Goal: Download file/media

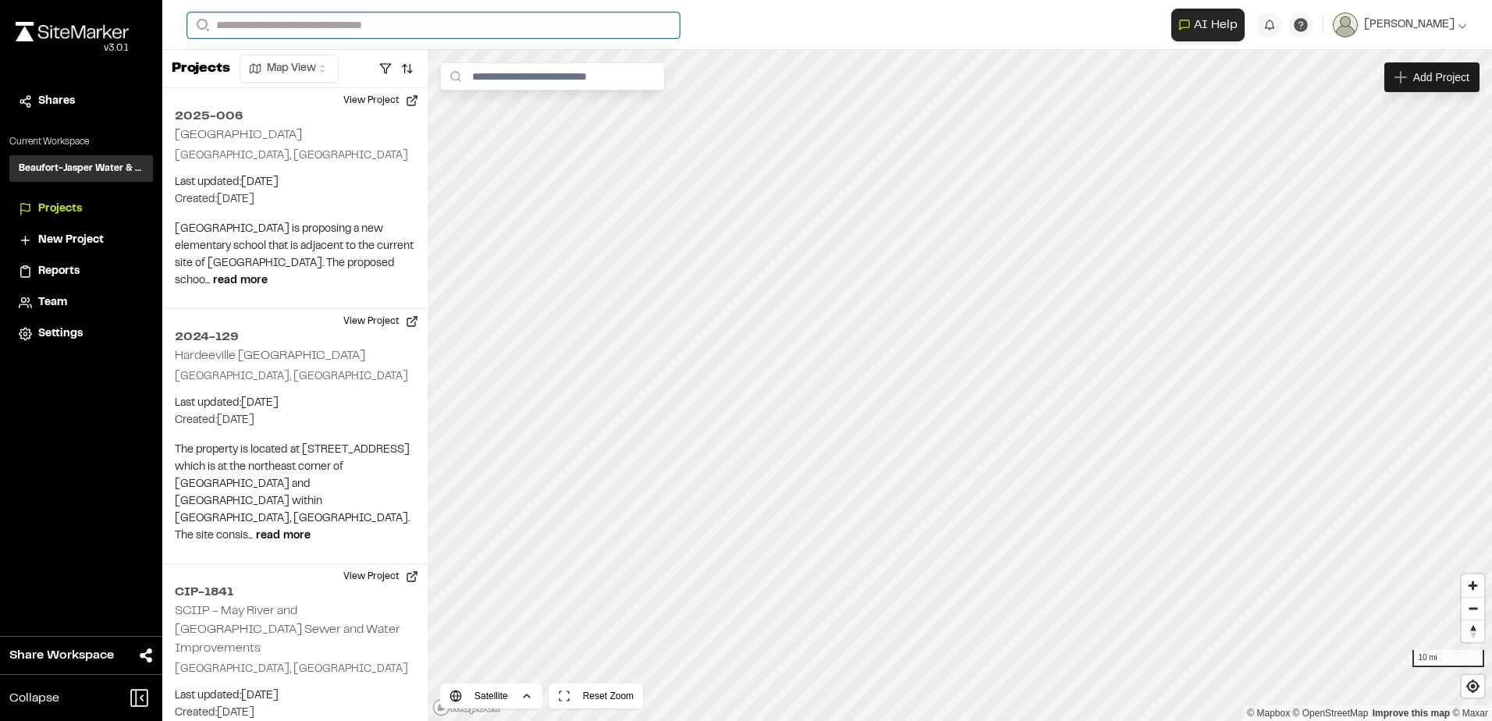
click at [293, 26] on input "Search" at bounding box center [433, 25] width 492 height 26
type input "********"
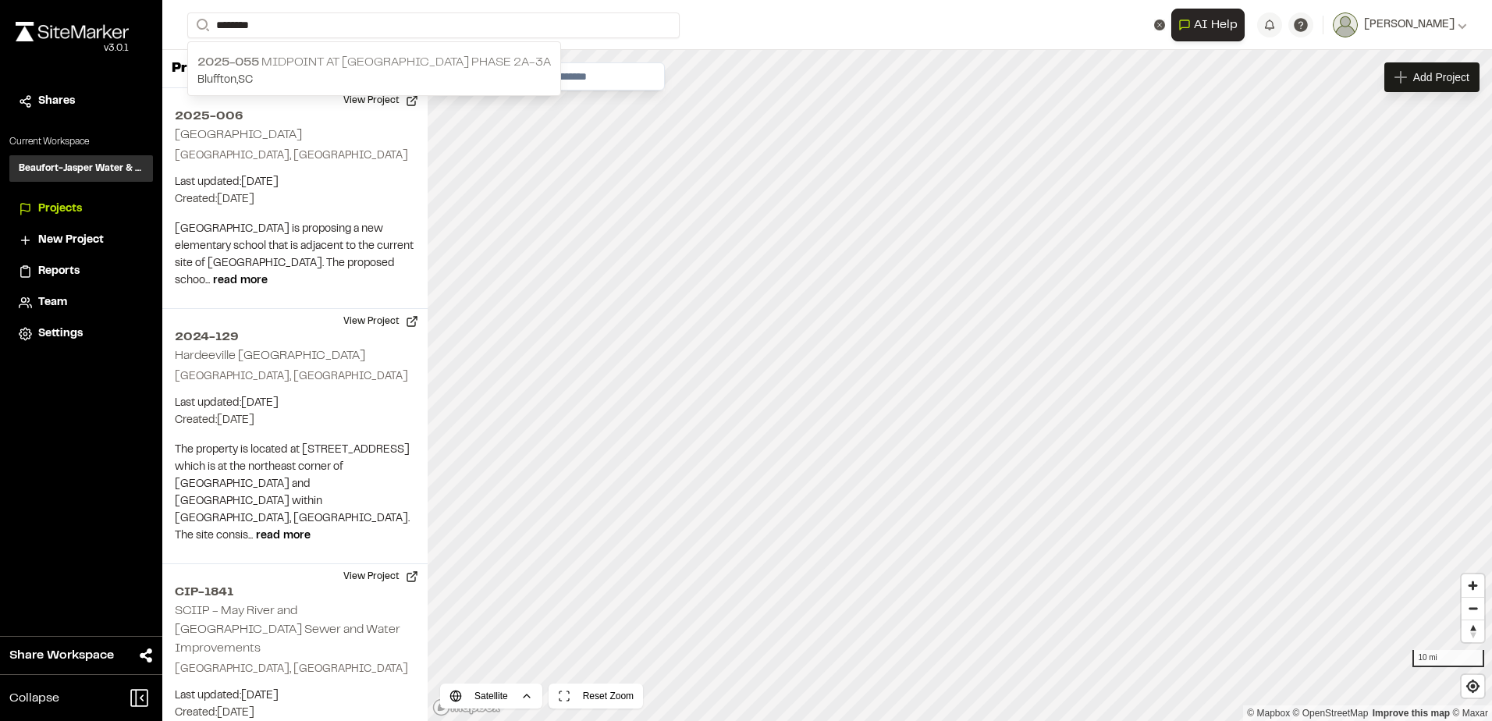
click at [288, 59] on p "2025-055 Midpoint at [GEOGRAPHIC_DATA] Phase 2A-3A" at bounding box center [373, 62] width 353 height 19
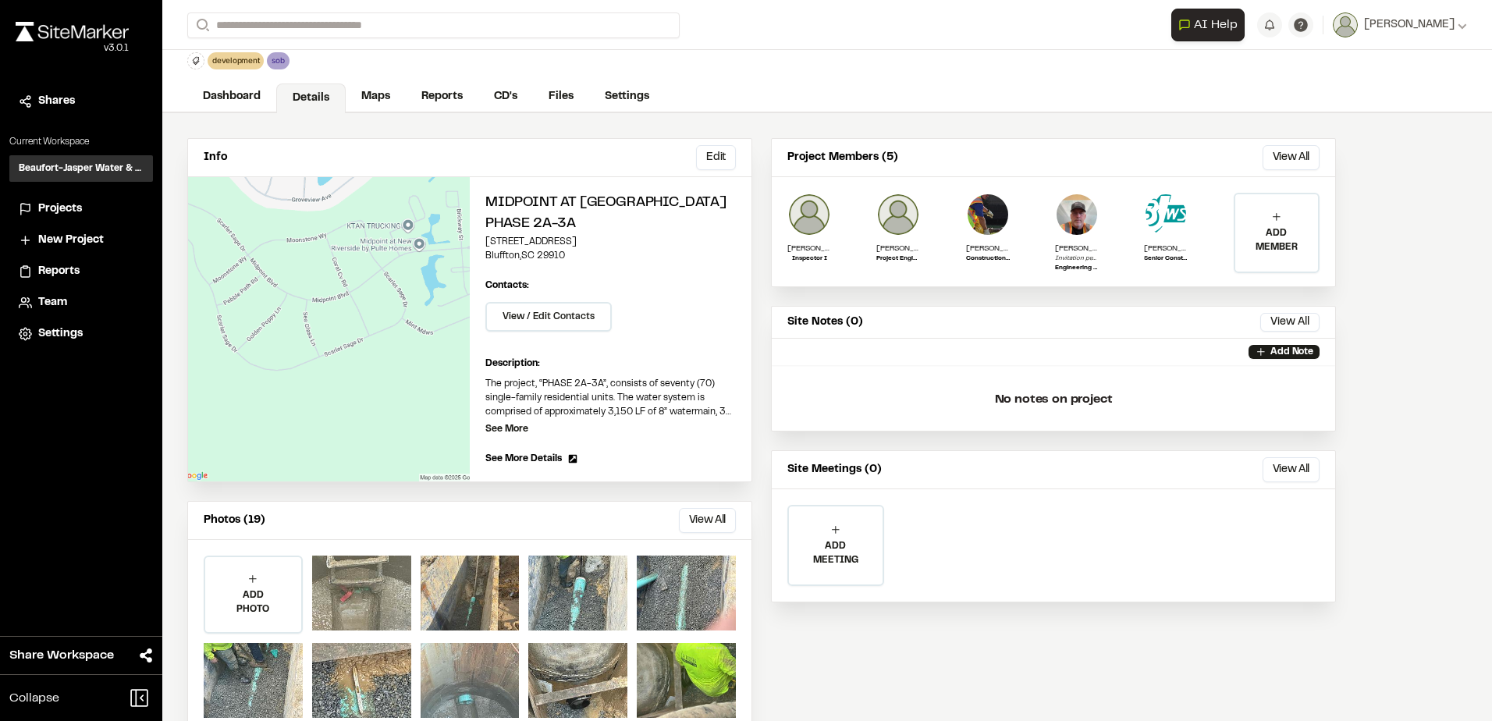
scroll to position [80, 0]
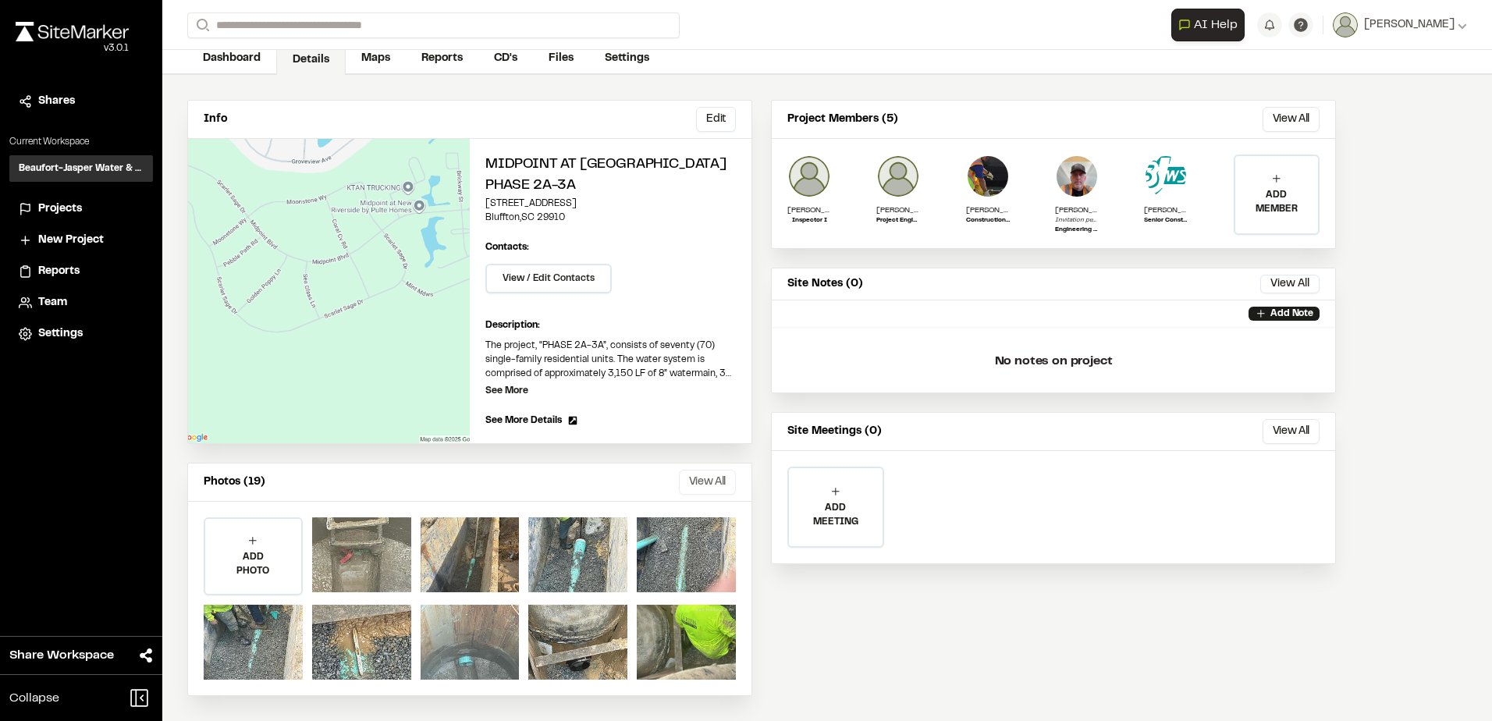
click at [711, 484] on button "View All" at bounding box center [707, 482] width 57 height 25
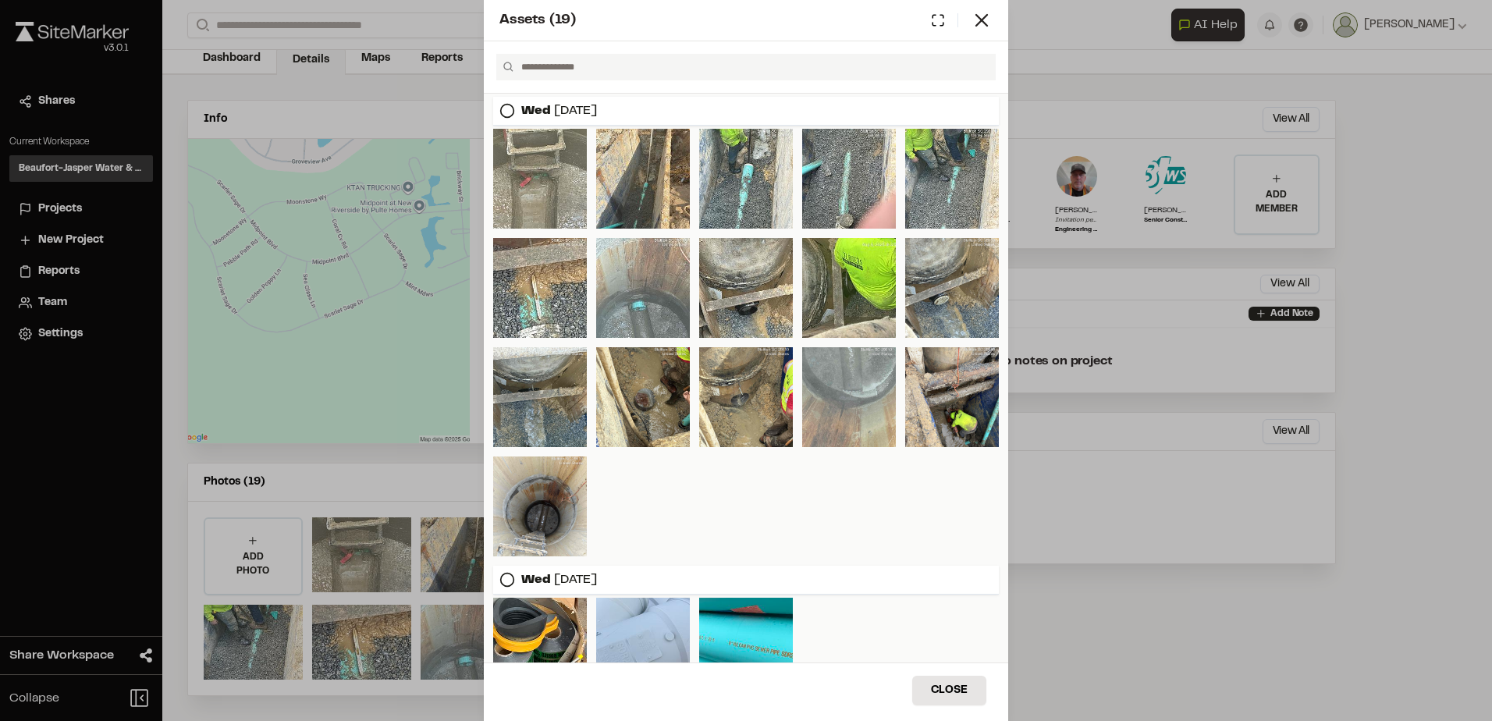
click at [1116, 619] on div "Assets ( 19 ) [DATE] [DATE] Close Select Download Zoom to Pin Unselect Download…" at bounding box center [746, 360] width 1492 height 721
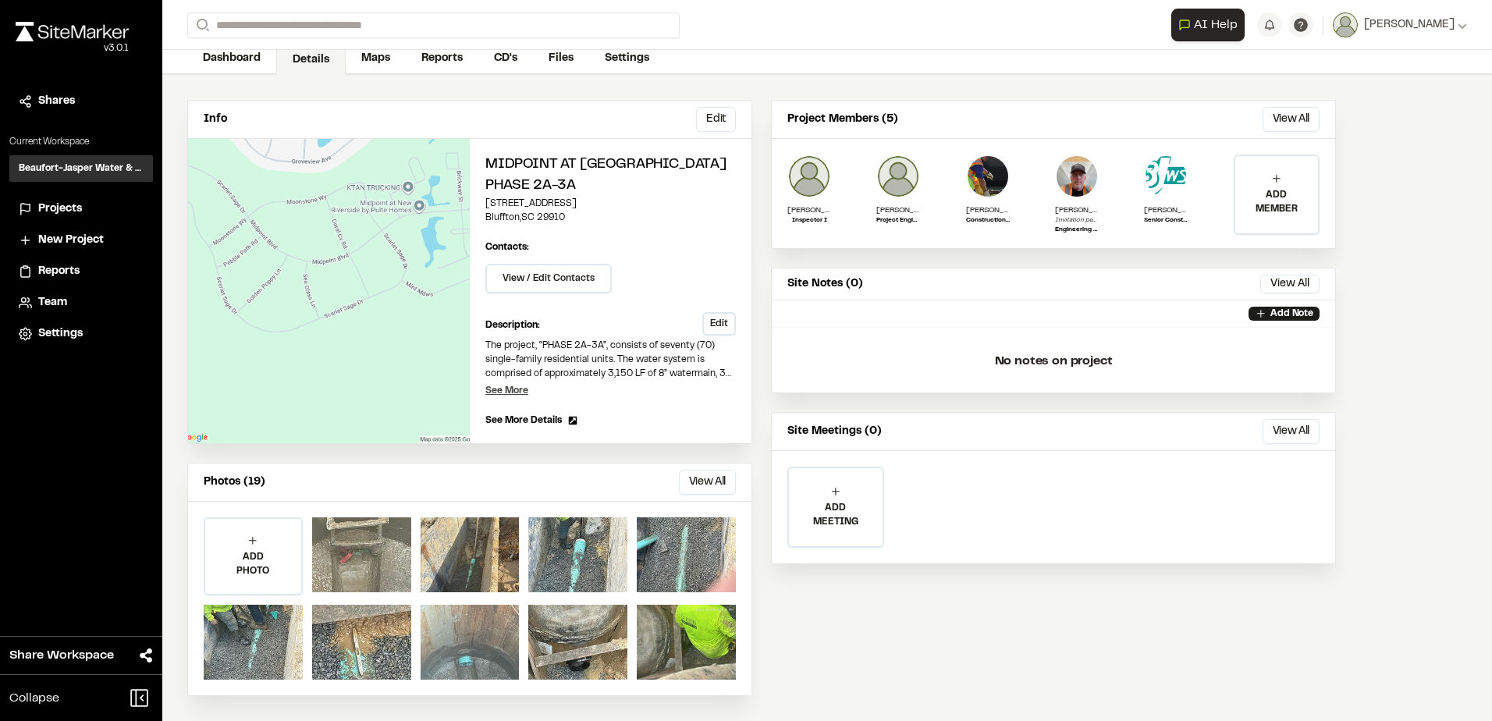
click at [509, 385] on p "See More" at bounding box center [506, 391] width 43 height 14
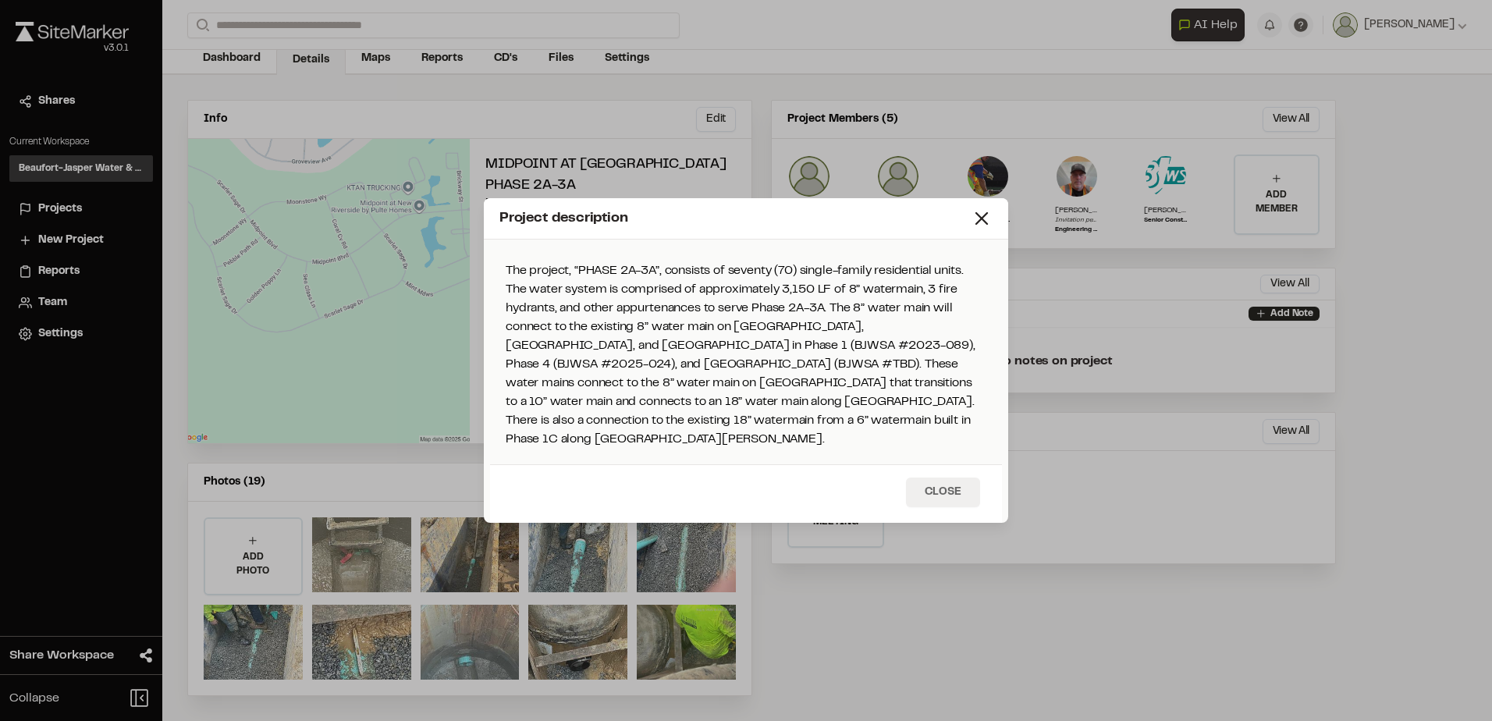
click at [961, 483] on button "Close" at bounding box center [943, 492] width 74 height 30
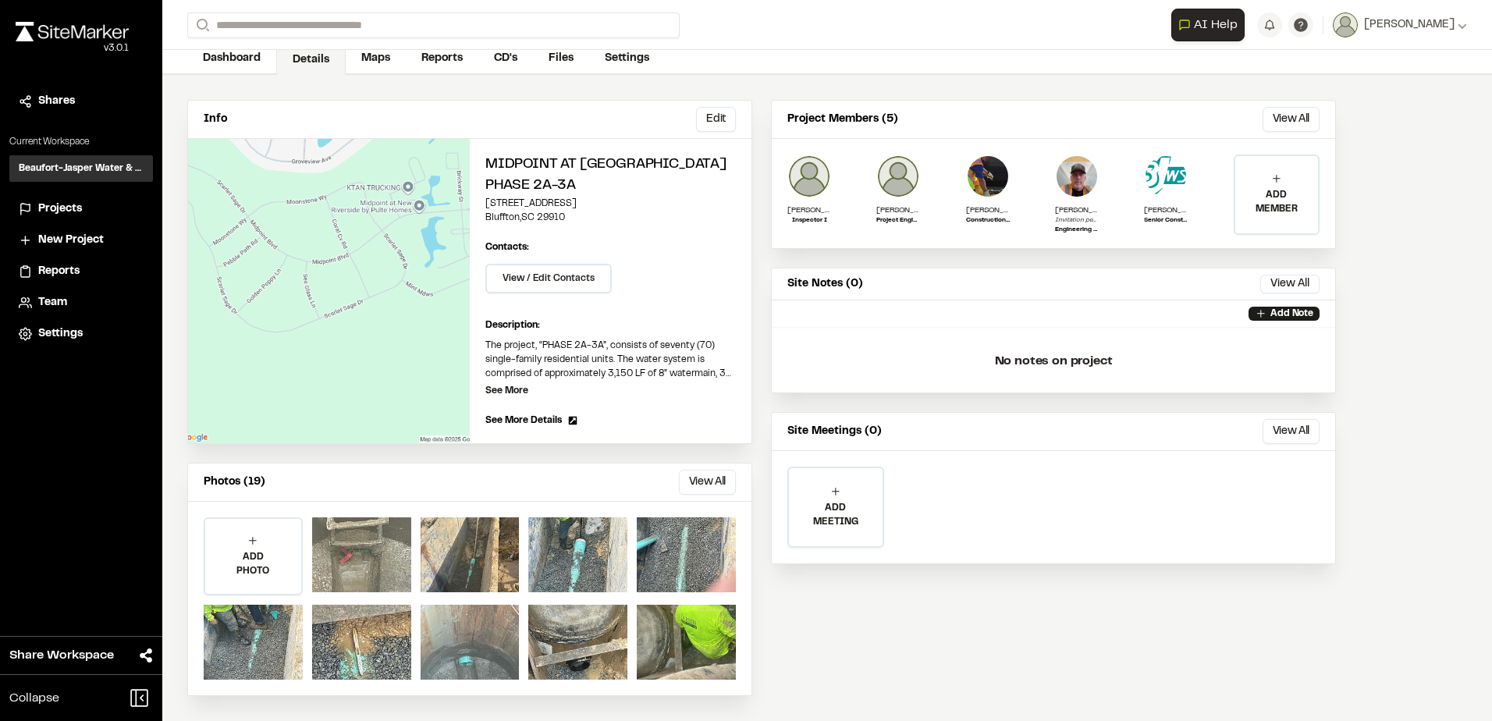
click at [525, 419] on span "See More Details" at bounding box center [523, 420] width 76 height 14
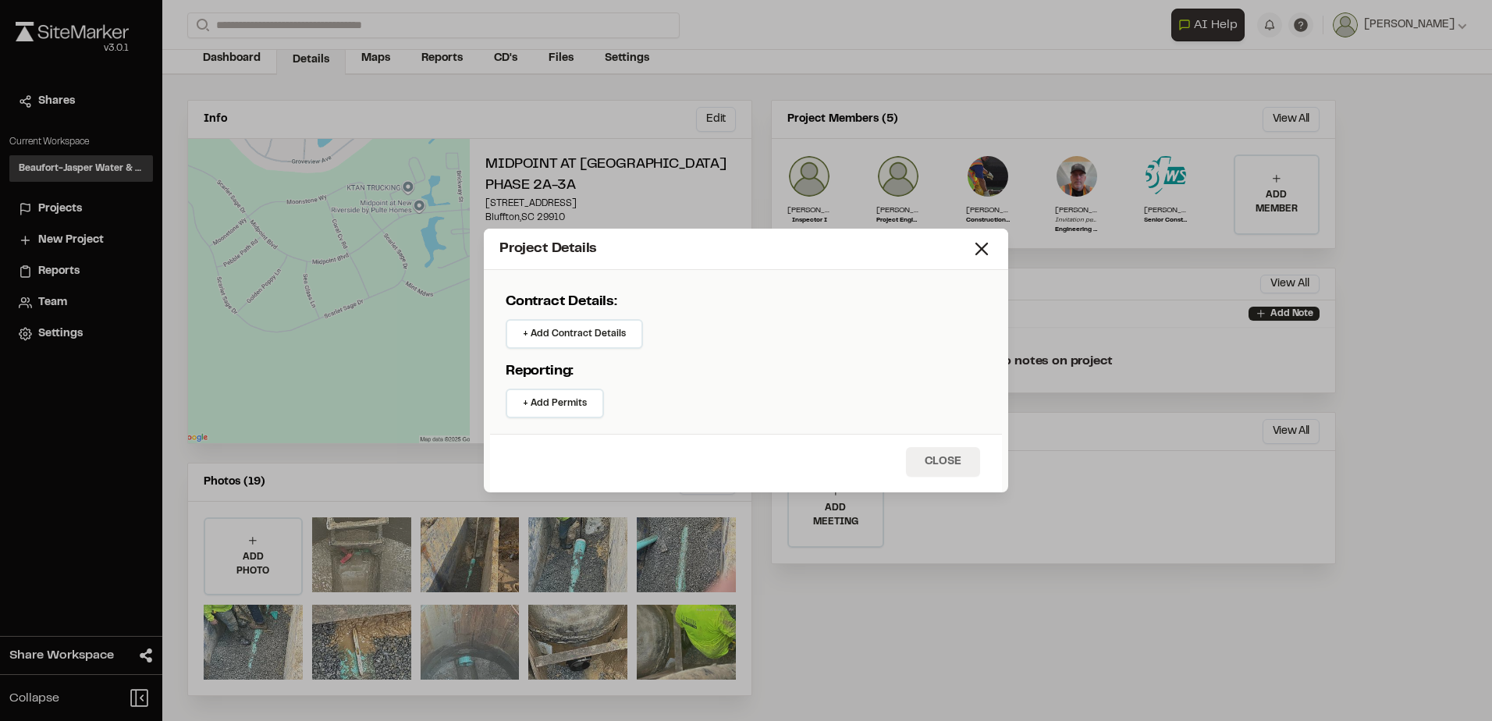
click at [935, 466] on button "Close" at bounding box center [943, 462] width 74 height 30
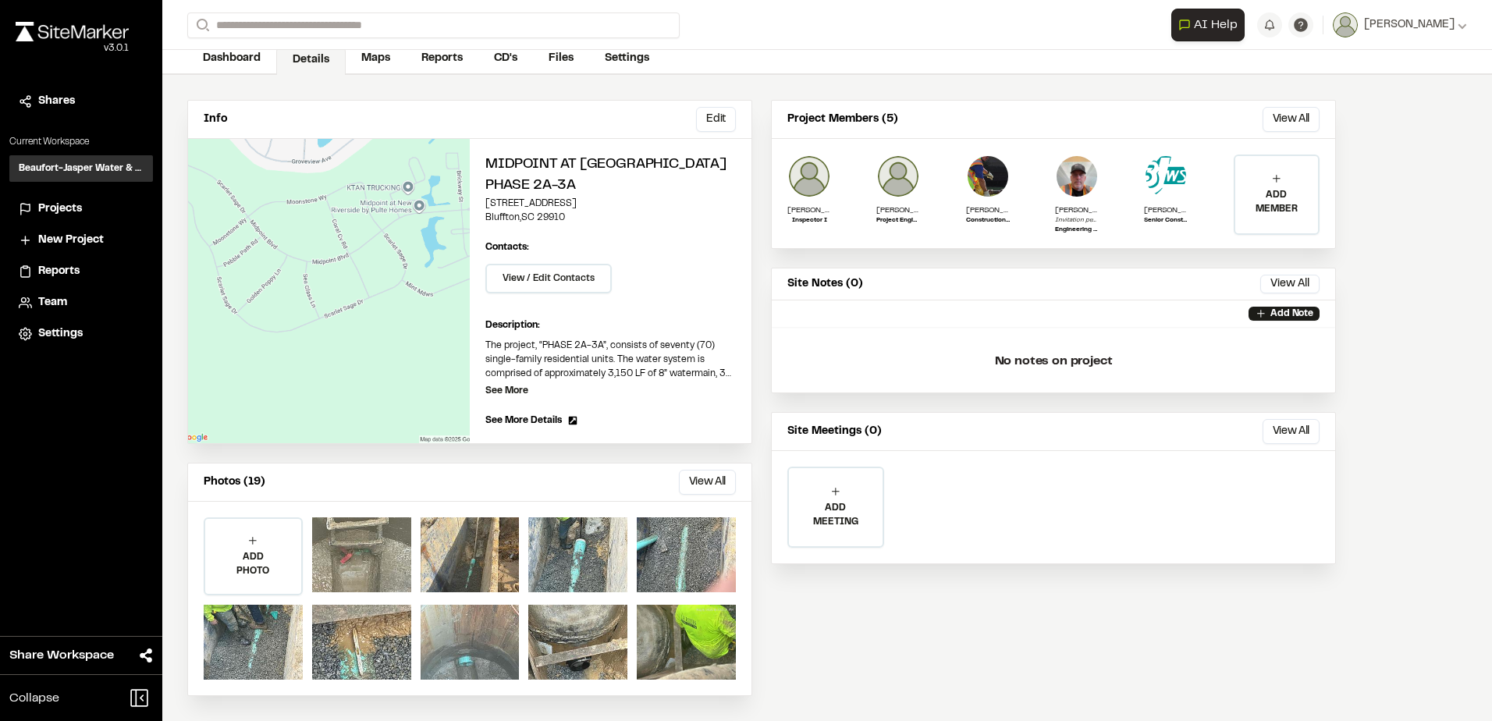
click at [442, 59] on link "Reports" at bounding box center [442, 59] width 73 height 30
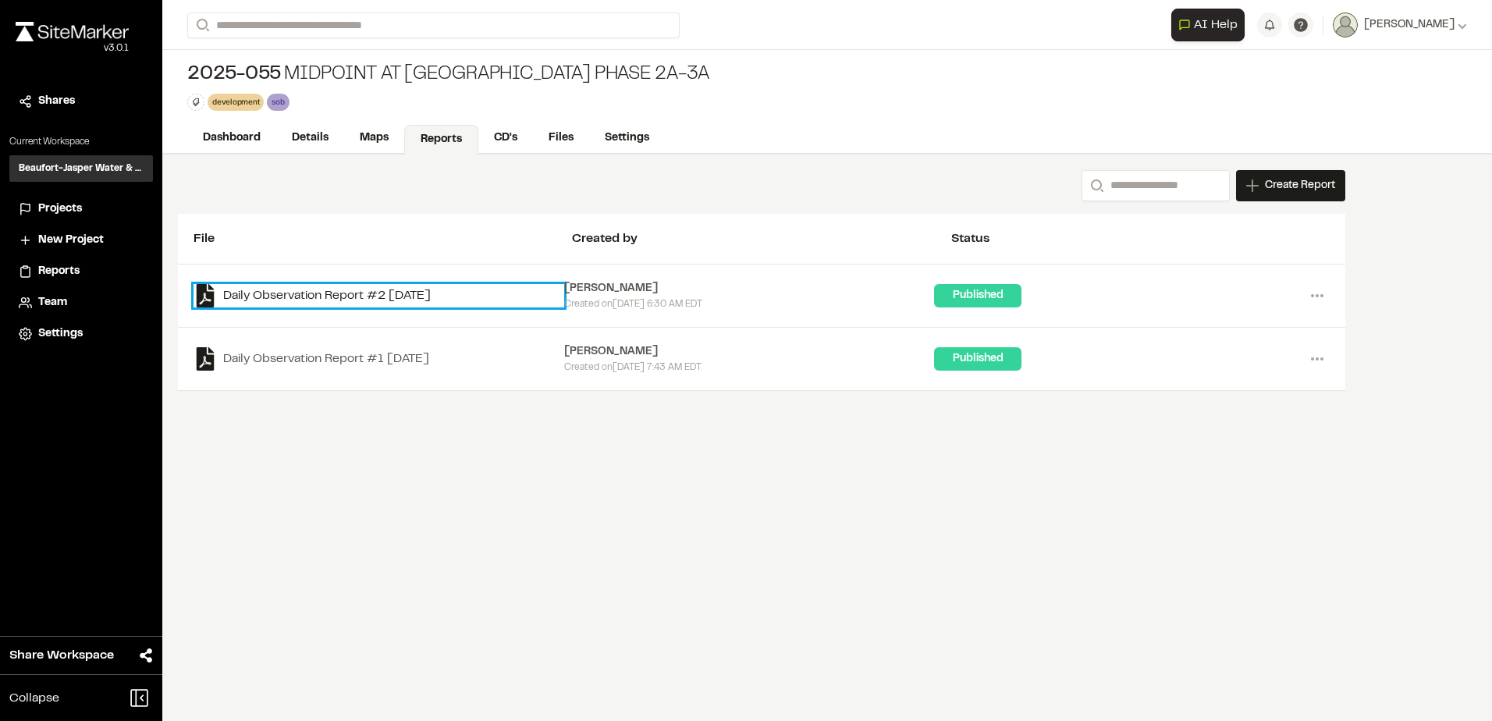
click at [355, 294] on link "Daily Observation Report #2 [DATE]" at bounding box center [378, 295] width 371 height 23
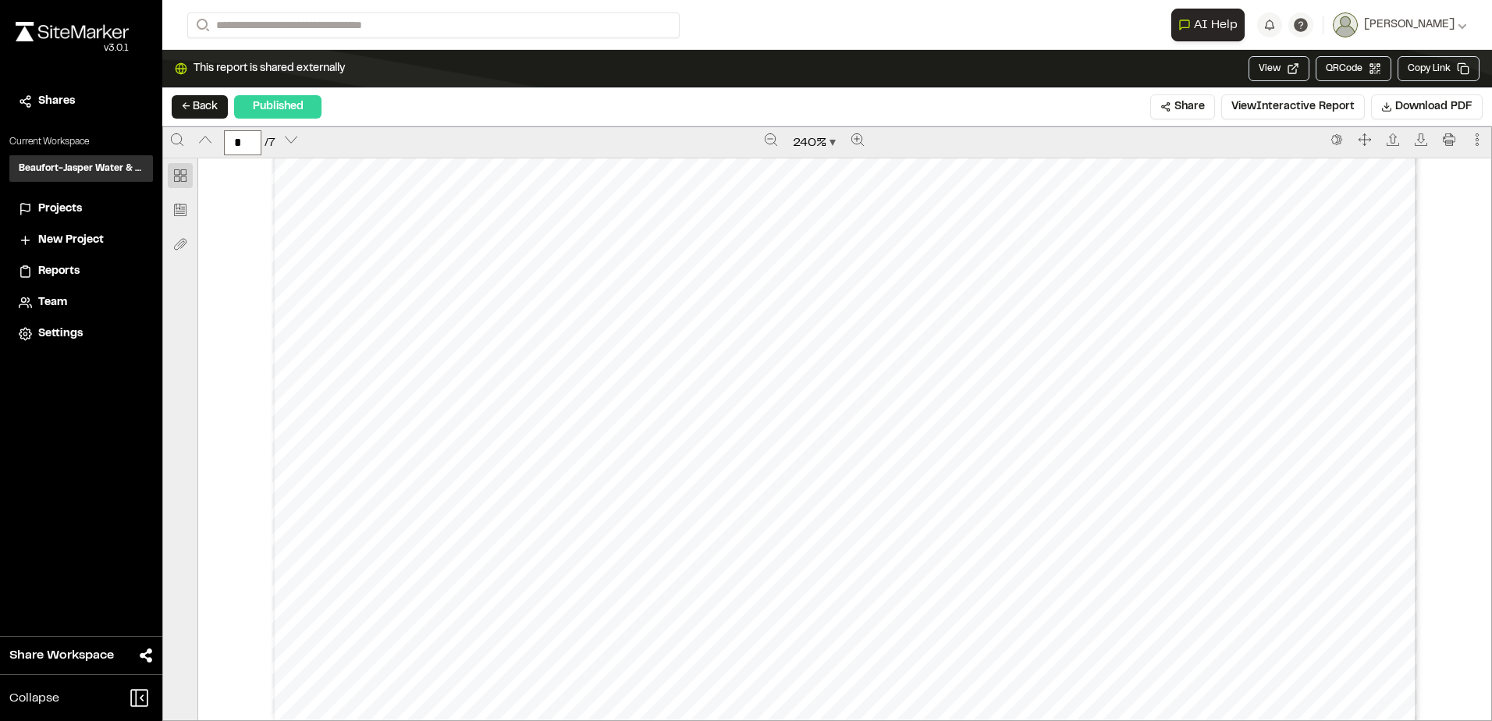
scroll to position [8269, 0]
type input "*"
